Goal: Information Seeking & Learning: Find specific fact

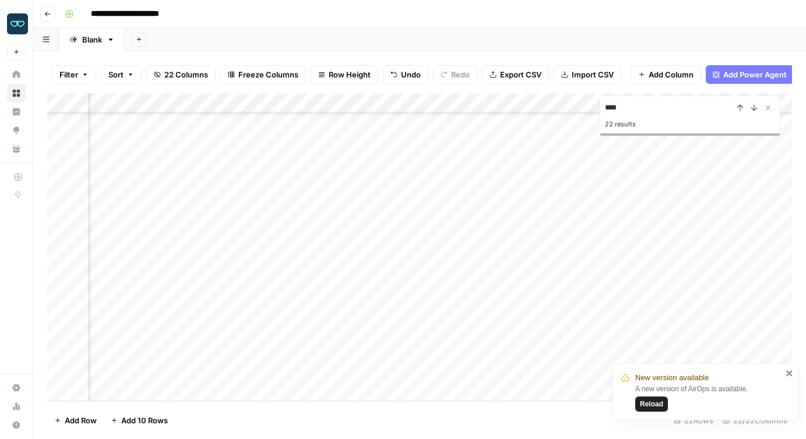
scroll to position [166, 1348]
click at [277, 350] on div "Add Column" at bounding box center [419, 247] width 745 height 308
click at [277, 350] on textarea "**********" at bounding box center [331, 353] width 196 height 16
click at [288, 428] on footer "Add Row Add 10 Rows 22 Rows 22/22 Columns" at bounding box center [419, 421] width 745 height 38
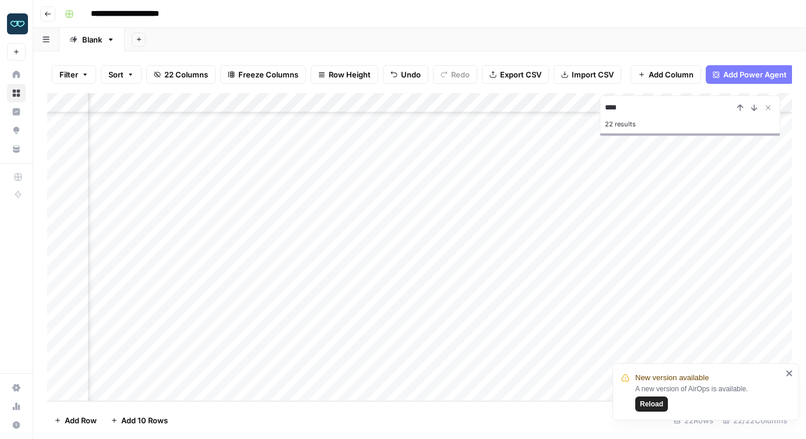
click at [372, 353] on div "Add Column" at bounding box center [419, 247] width 745 height 308
click at [375, 427] on footer "Add Row Add 10 Rows 22 Rows 22/22 Columns" at bounding box center [419, 421] width 745 height 38
click at [522, 354] on div "Add Column" at bounding box center [419, 247] width 745 height 308
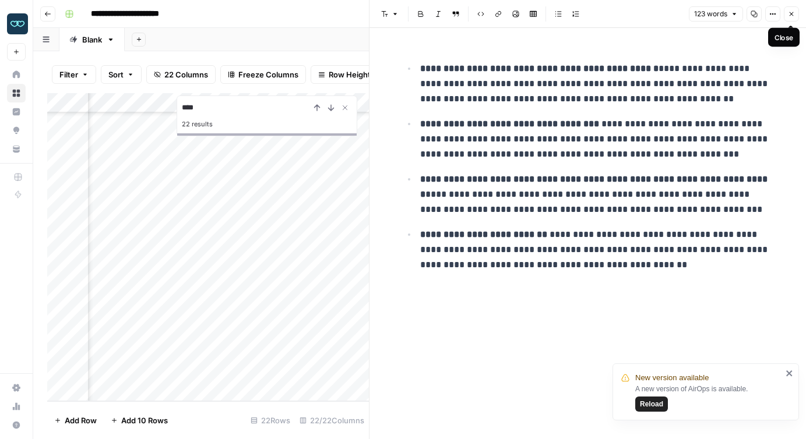
click at [790, 16] on icon "button" at bounding box center [791, 13] width 7 height 7
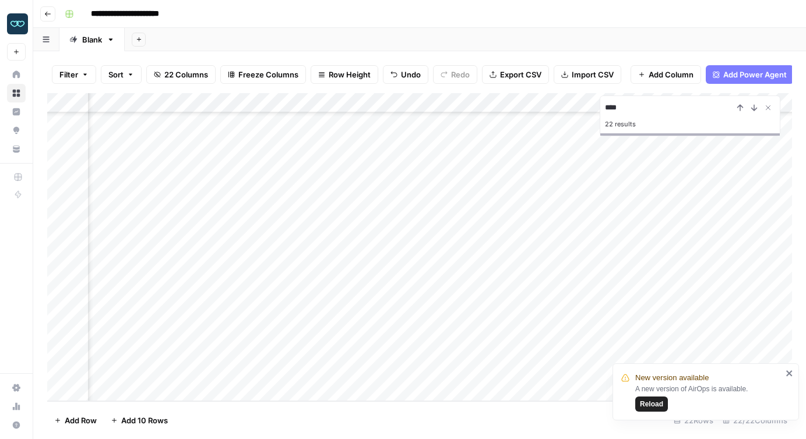
click at [789, 374] on icon "close" at bounding box center [789, 374] width 6 height 6
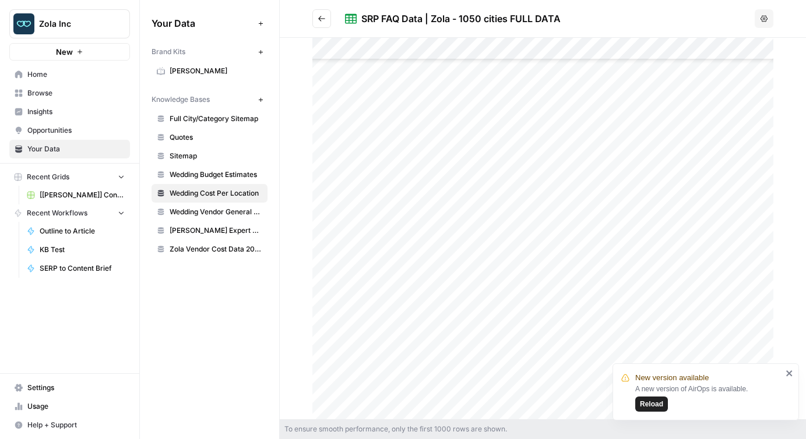
scroll to position [5959, 0]
click at [210, 249] on span "Zola Vendor Cost Data 2025" at bounding box center [216, 249] width 93 height 10
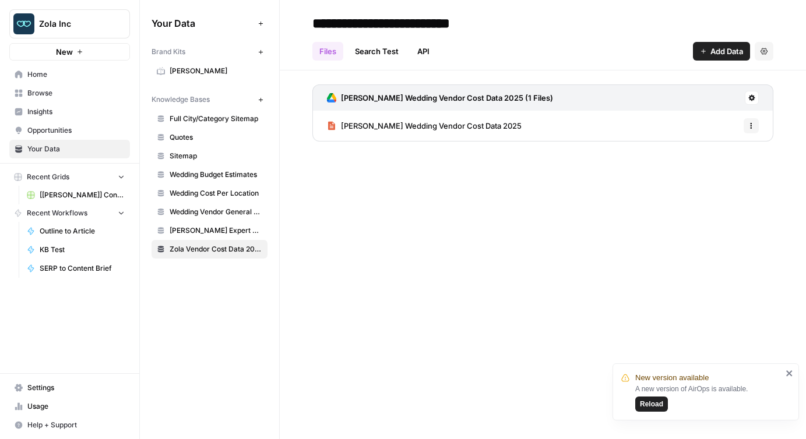
click at [386, 118] on link "[PERSON_NAME] Wedding Vendor Cost Data 2025" at bounding box center [424, 126] width 195 height 30
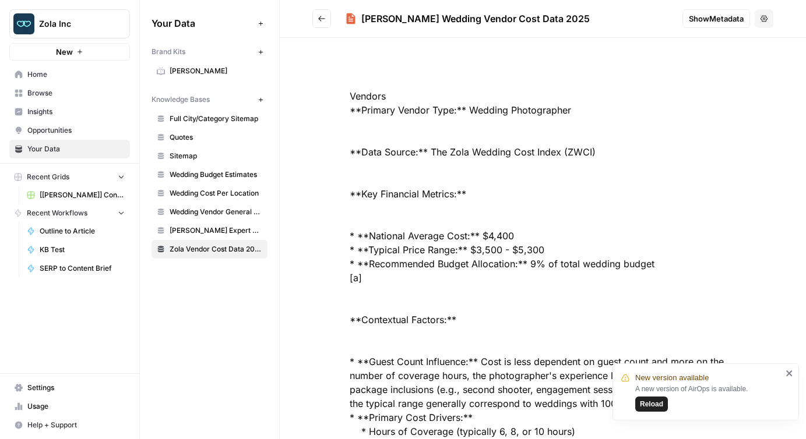
scroll to position [1275, 0]
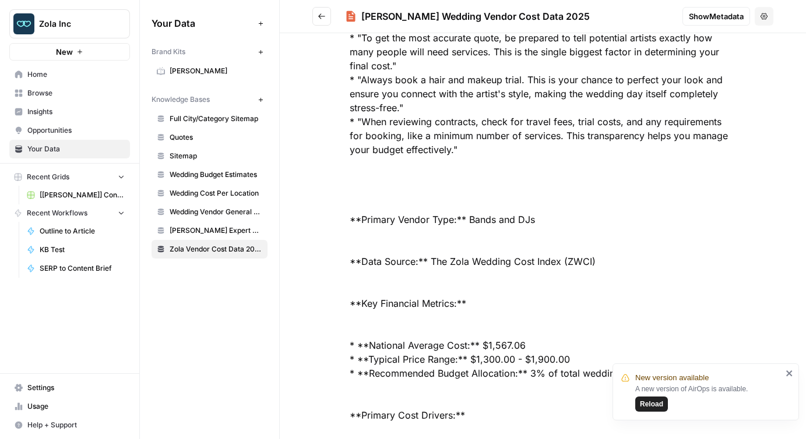
click at [220, 196] on span "Wedding Cost Per Location" at bounding box center [216, 193] width 93 height 10
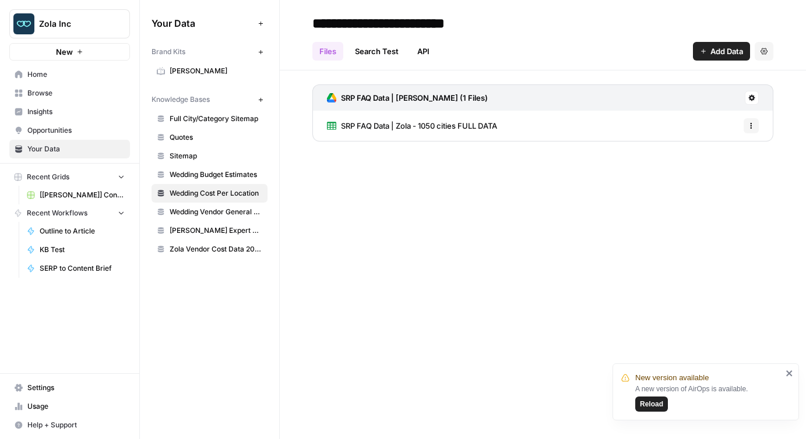
click at [388, 122] on span "SRP FAQ Data | Zola - 1050 cities FULL DATA" at bounding box center [419, 126] width 156 height 12
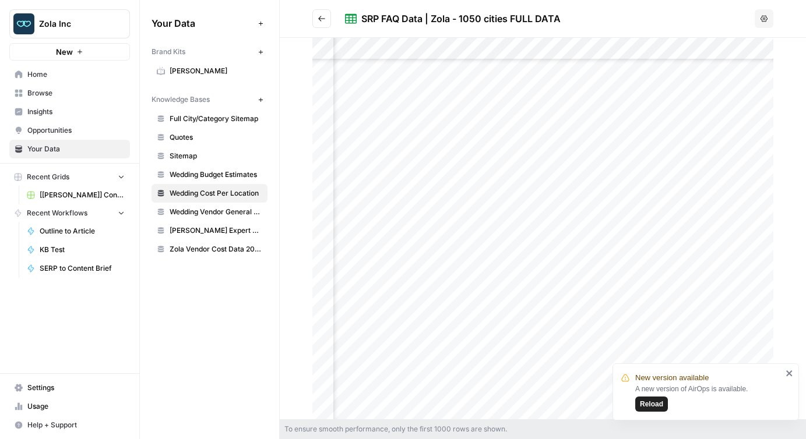
scroll to position [2909, 1403]
